Goal: Task Accomplishment & Management: Complete application form

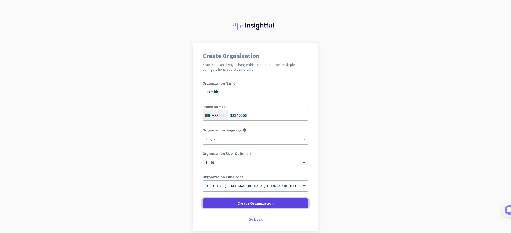
click at [257, 206] on span "Create Organization" at bounding box center [255, 203] width 36 height 5
click at [262, 101] on div "Organization Name [PERSON_NAME]" at bounding box center [256, 91] width 106 height 21
click at [266, 164] on div "× 1 - 10" at bounding box center [252, 163] width 99 height 5
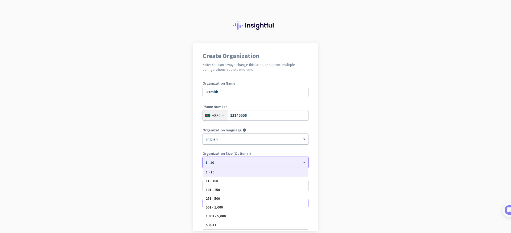
click at [266, 164] on div "× 1 - 10" at bounding box center [252, 163] width 99 height 5
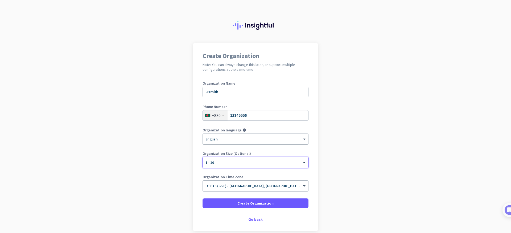
click at [266, 140] on div "× English" at bounding box center [252, 139] width 99 height 5
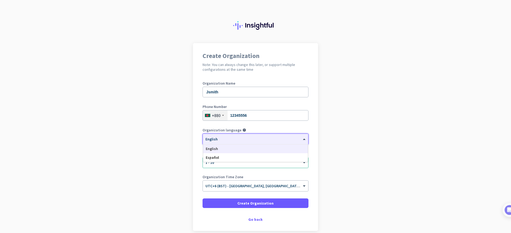
click at [266, 140] on div "× English" at bounding box center [252, 139] width 99 height 5
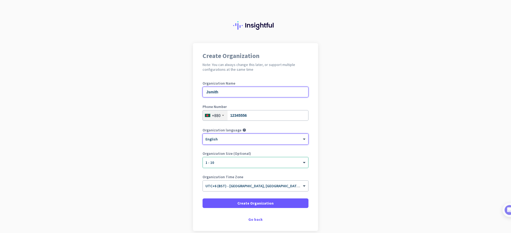
click at [272, 94] on input "Jsmith" at bounding box center [256, 92] width 106 height 11
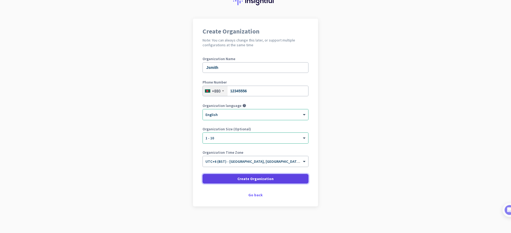
click at [269, 177] on span "Create Organization" at bounding box center [255, 178] width 36 height 5
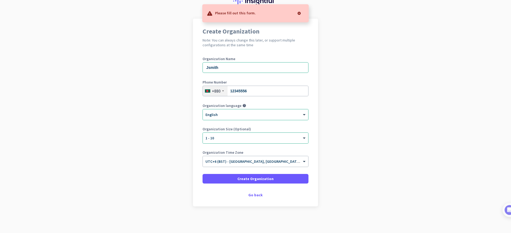
click at [266, 12] on div "Please fill out this form." at bounding box center [255, 13] width 106 height 18
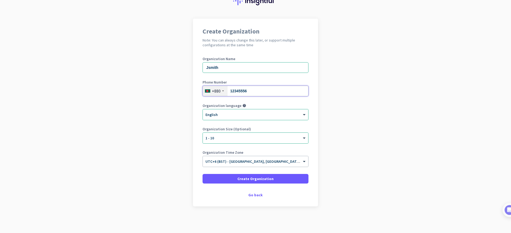
click at [250, 90] on input "12345556" at bounding box center [256, 91] width 106 height 11
click at [244, 116] on div "× English" at bounding box center [252, 115] width 99 height 5
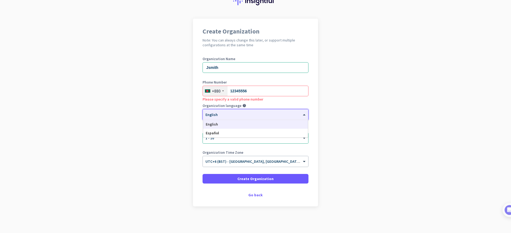
click at [244, 116] on div "× English" at bounding box center [252, 115] width 99 height 5
click at [235, 164] on div "× UTC+6 (BST) - [GEOGRAPHIC_DATA], [GEOGRAPHIC_DATA], [GEOGRAPHIC_DATA], [GEOGR…" at bounding box center [255, 161] width 105 height 11
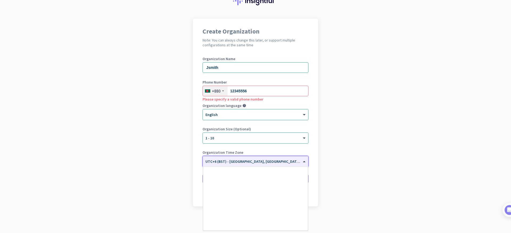
scroll to position [2152, 0]
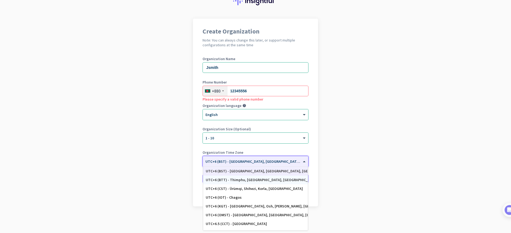
click at [235, 178] on div "UTC+6 (BTT) - Thimphu, [GEOGRAPHIC_DATA], [GEOGRAPHIC_DATA], [GEOGRAPHIC_DATA]" at bounding box center [256, 180] width 100 height 5
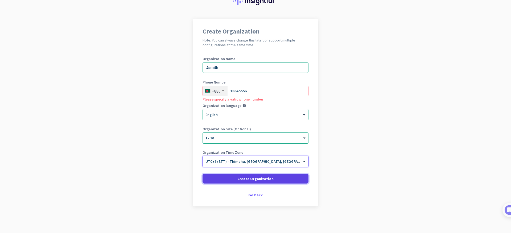
click at [240, 178] on span "Create Organization" at bounding box center [255, 178] width 36 height 5
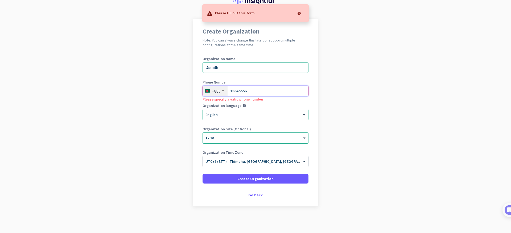
click at [249, 90] on input "12345556" at bounding box center [256, 91] width 106 height 11
click at [249, 91] on input "12345556" at bounding box center [256, 91] width 106 height 11
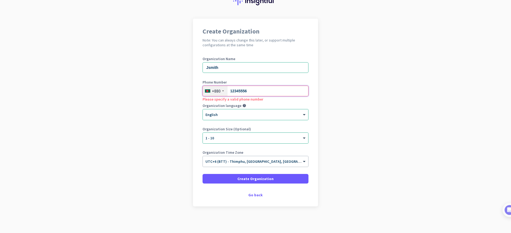
type input "0"
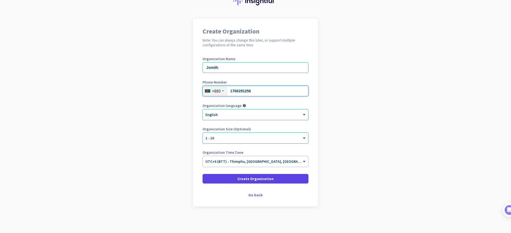
type input "1766291256"
click at [276, 179] on span at bounding box center [256, 178] width 106 height 13
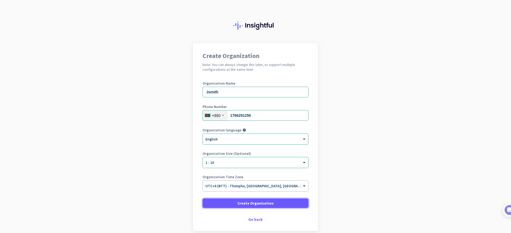
scroll to position [24, 0]
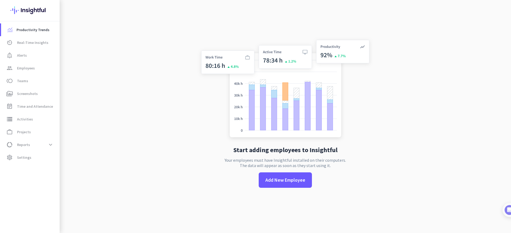
click at [270, 179] on div "Start adding employees to Insightful Your employees must have Insightful instal…" at bounding box center [285, 116] width 176 height 233
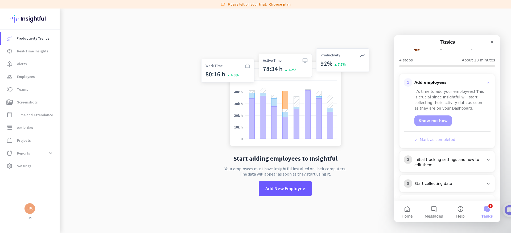
scroll to position [57, 0]
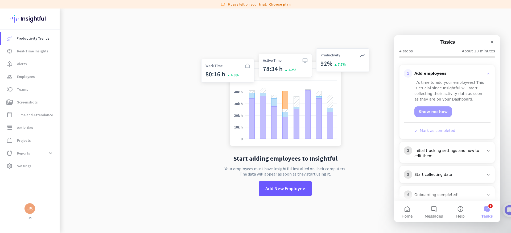
click at [437, 150] on div "2 Initial tracking settings and how to edit them" at bounding box center [447, 152] width 95 height 21
click at [439, 148] on div "Initial tracking settings and how to edit them" at bounding box center [449, 153] width 70 height 11
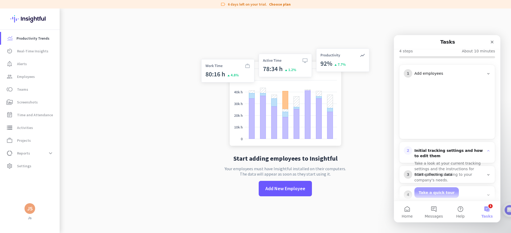
scroll to position [35, 0]
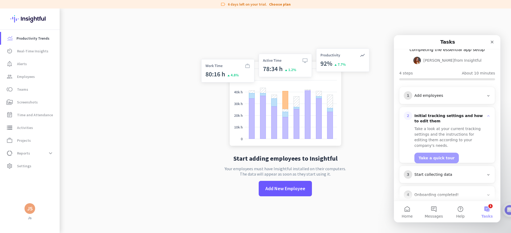
click at [442, 170] on div "3 Start collecting data" at bounding box center [447, 174] width 87 height 9
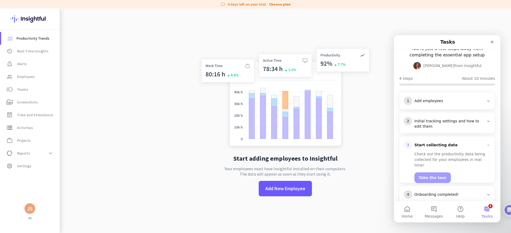
scroll to position [29, 0]
click at [444, 192] on div "Onboarding completed!" at bounding box center [449, 194] width 70 height 5
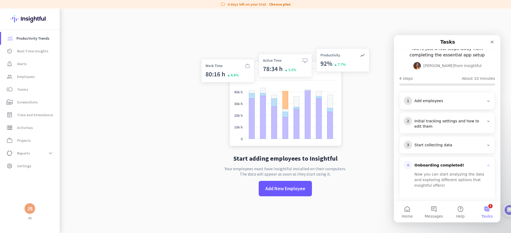
scroll to position [73, 0]
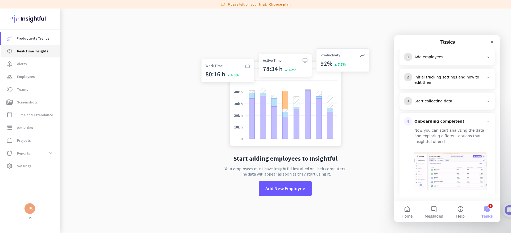
click at [32, 53] on span "Real-Time Insights" at bounding box center [32, 51] width 31 height 6
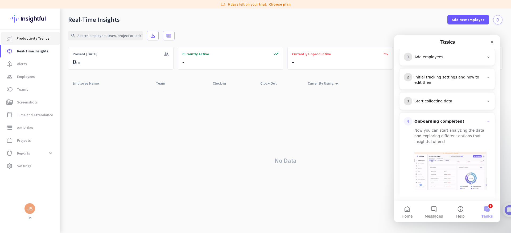
click at [28, 38] on span "Productivity Trends" at bounding box center [33, 38] width 33 height 6
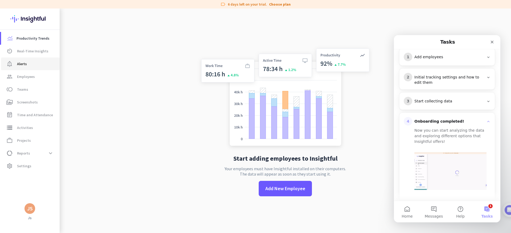
click at [32, 65] on span "notification_important Alerts" at bounding box center [30, 64] width 50 height 6
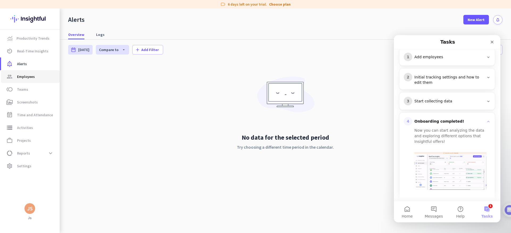
click at [36, 76] on span "group Employees" at bounding box center [30, 76] width 50 height 6
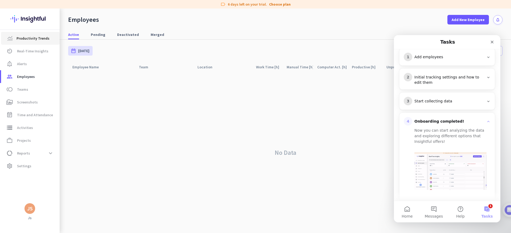
click at [27, 39] on span "Productivity Trends" at bounding box center [33, 38] width 33 height 6
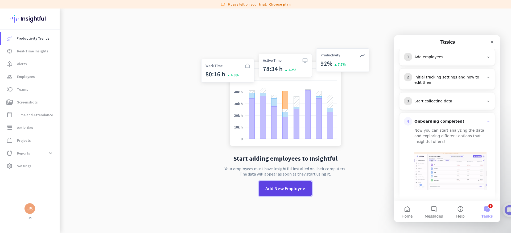
click at [293, 191] on span "Add New Employee" at bounding box center [285, 188] width 40 height 7
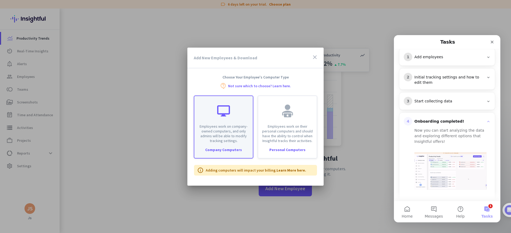
click at [236, 135] on p "Employees work on company-owned computers, and only admins will be able to modi…" at bounding box center [224, 133] width 52 height 19
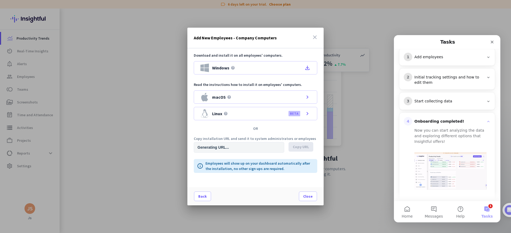
type input "[URL][DOMAIN_NAME]"
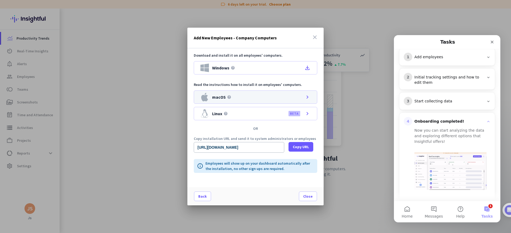
click at [257, 99] on div "macOS help chevron_right" at bounding box center [256, 97] width 124 height 13
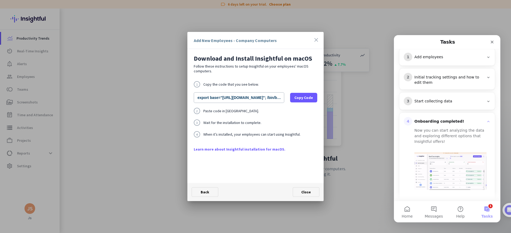
click at [315, 39] on icon "close" at bounding box center [316, 40] width 6 height 6
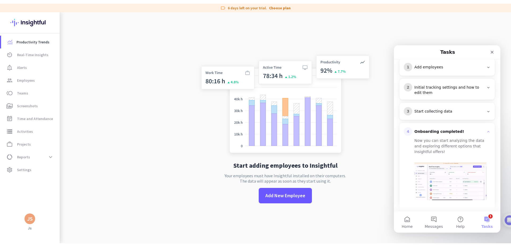
scroll to position [73, 0]
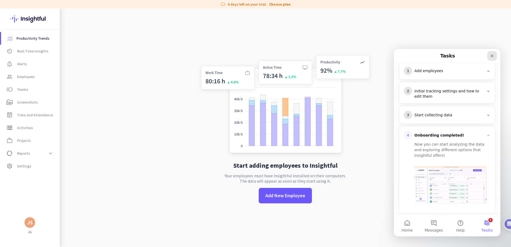
click at [490, 54] on icon "Close" at bounding box center [492, 56] width 4 height 4
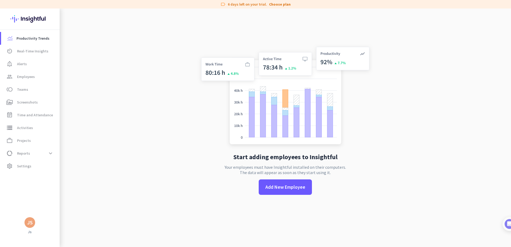
scroll to position [0, 0]
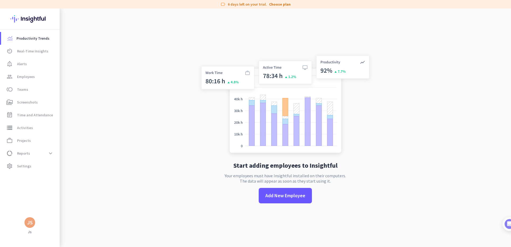
click at [284, 50] on div "Start adding employees to Insightful Your employees must have Insightful instal…" at bounding box center [285, 132] width 176 height 247
click at [223, 56] on img at bounding box center [285, 105] width 176 height 106
